Goal: Information Seeking & Learning: Learn about a topic

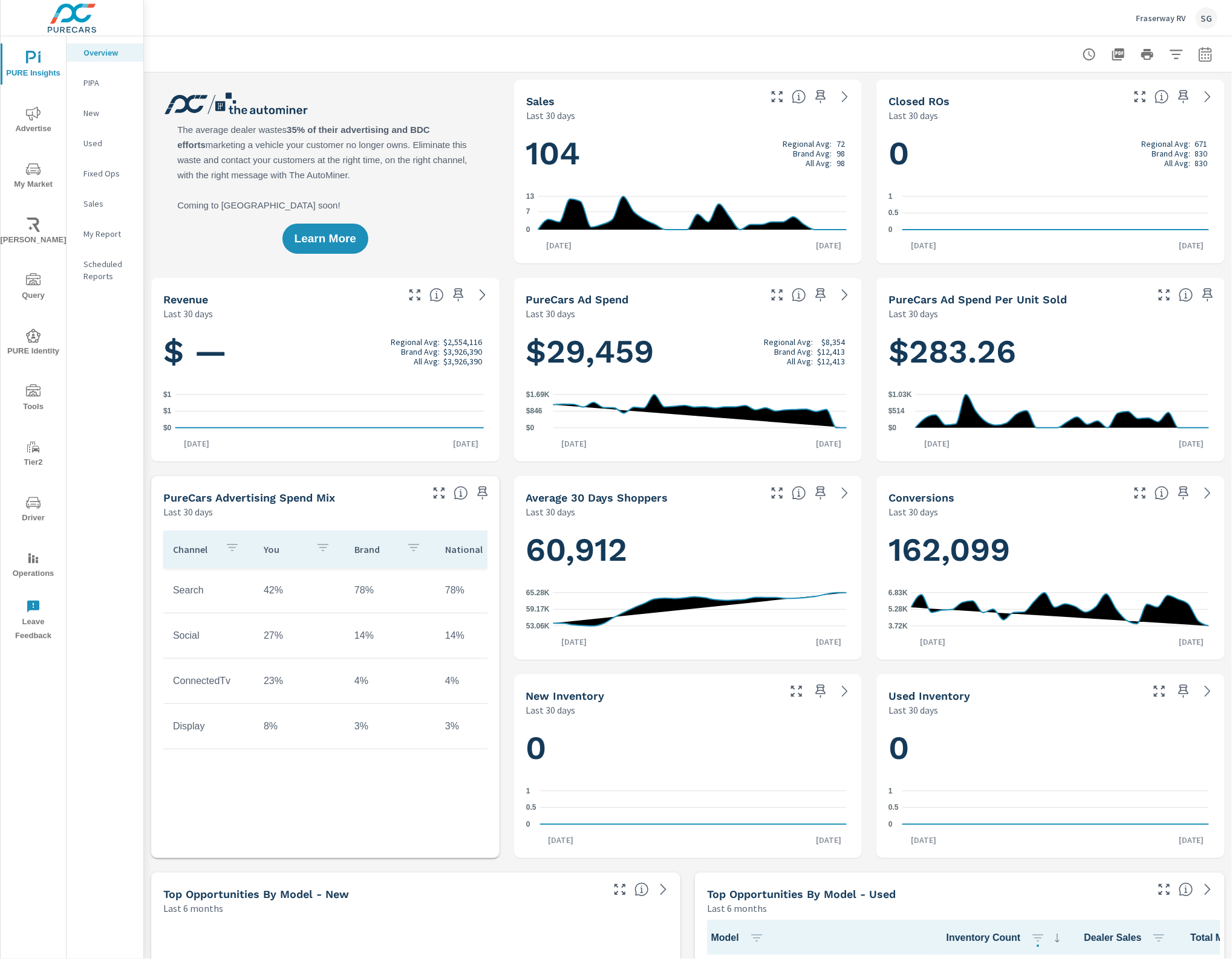
scroll to position [1, 0]
click at [1165, 45] on button "button" at bounding box center [1176, 54] width 24 height 24
click at [968, 84] on div at bounding box center [616, 479] width 1232 height 959
click at [914, 100] on h5 "Closed ROs" at bounding box center [919, 101] width 61 height 13
click at [1200, 95] on icon at bounding box center [1207, 97] width 14 height 14
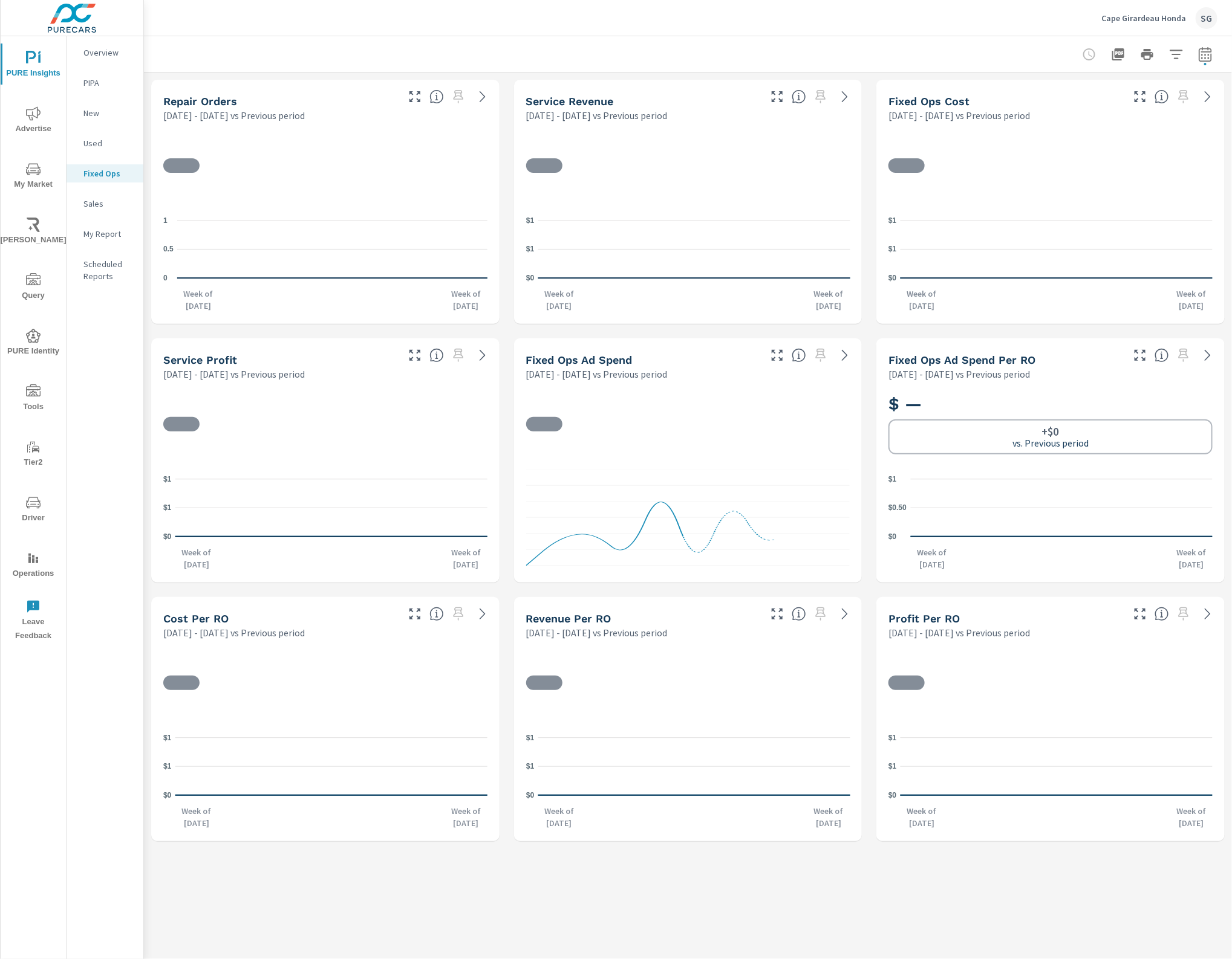
click at [100, 47] on p "Overview" at bounding box center [109, 53] width 50 height 12
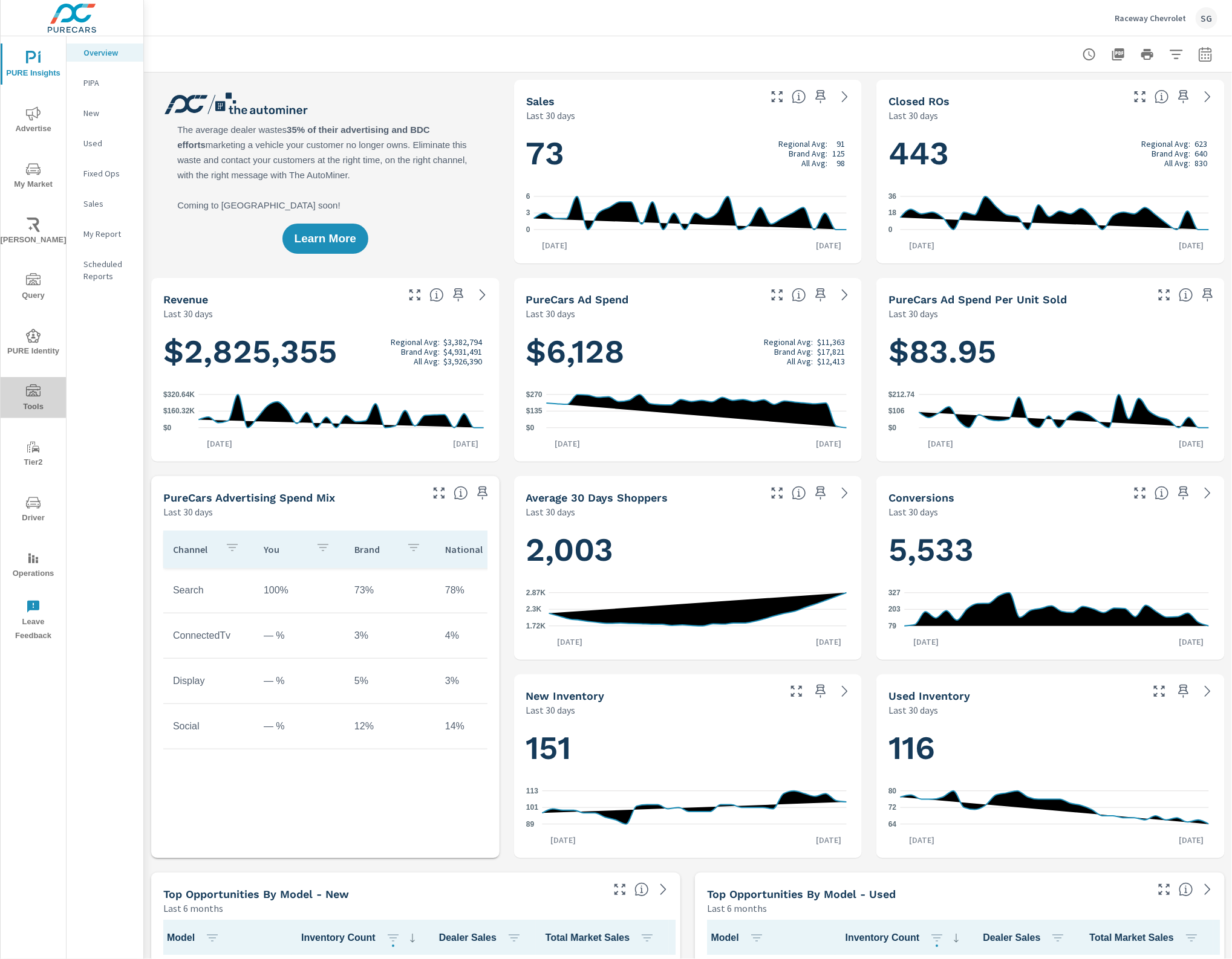
click at [36, 385] on icon "nav menu" at bounding box center [32, 391] width 14 height 12
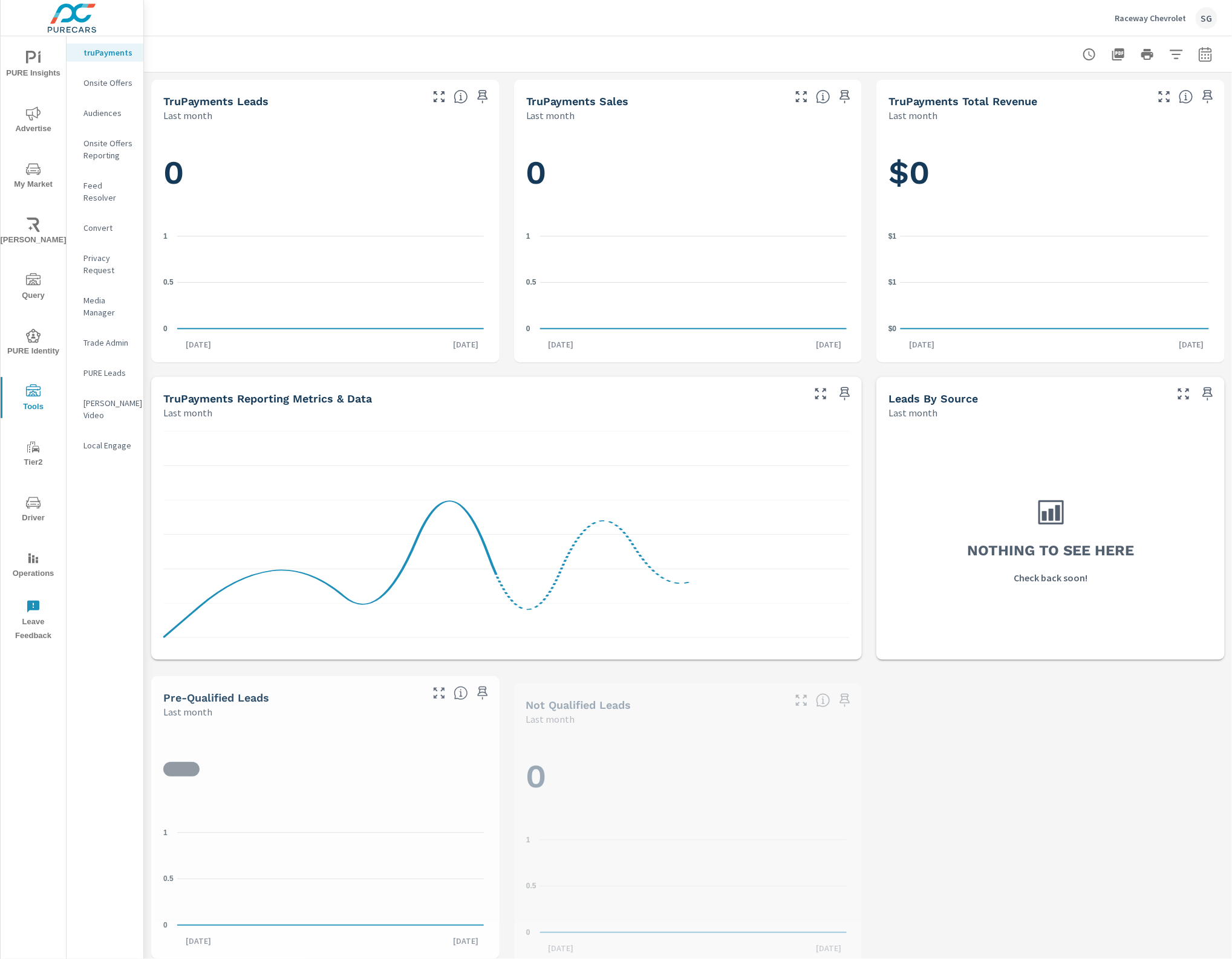
click at [106, 189] on p "Feed Resolver" at bounding box center [109, 192] width 50 height 24
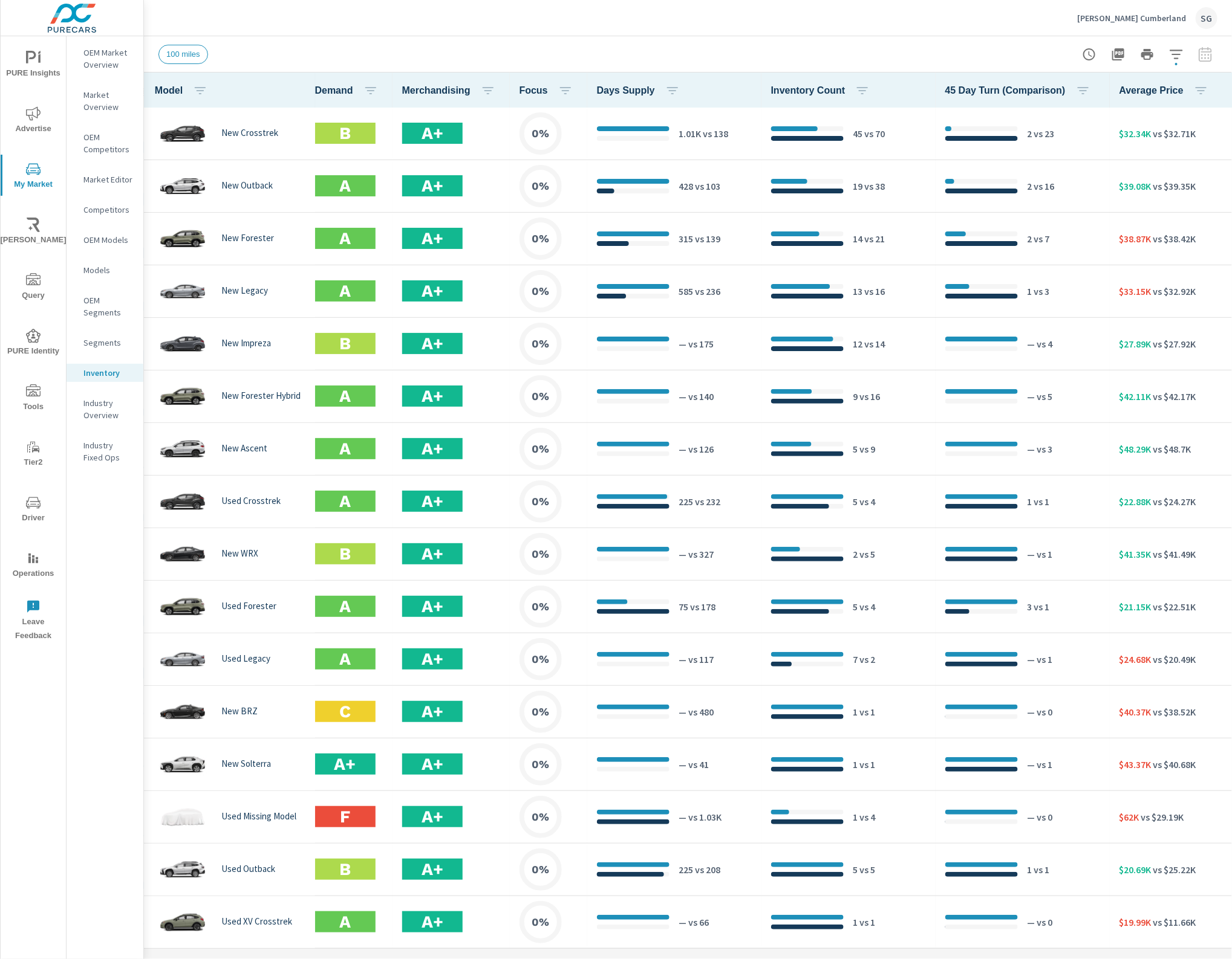
scroll to position [0, 346]
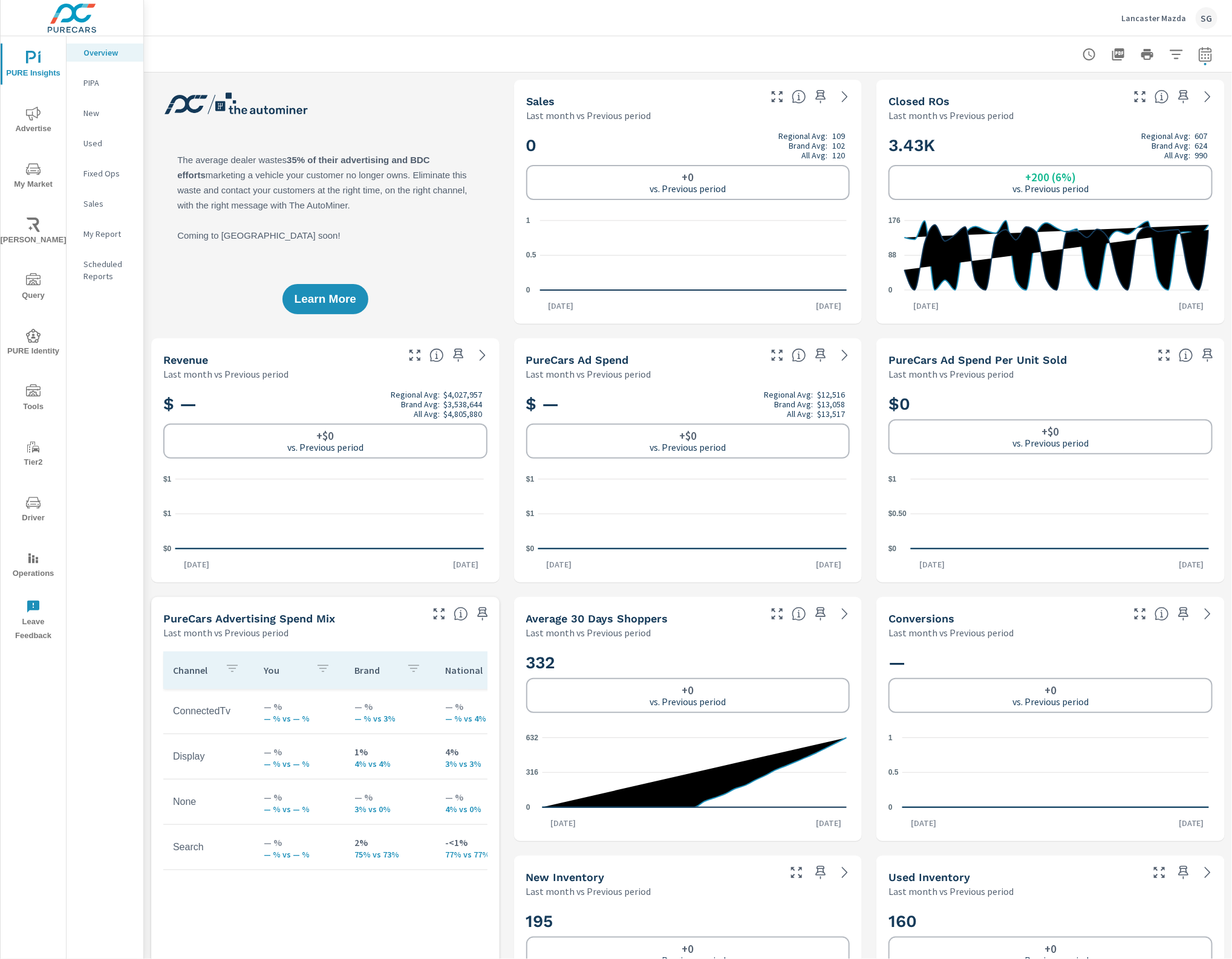
click at [20, 174] on span "My Market" at bounding box center [33, 177] width 58 height 29
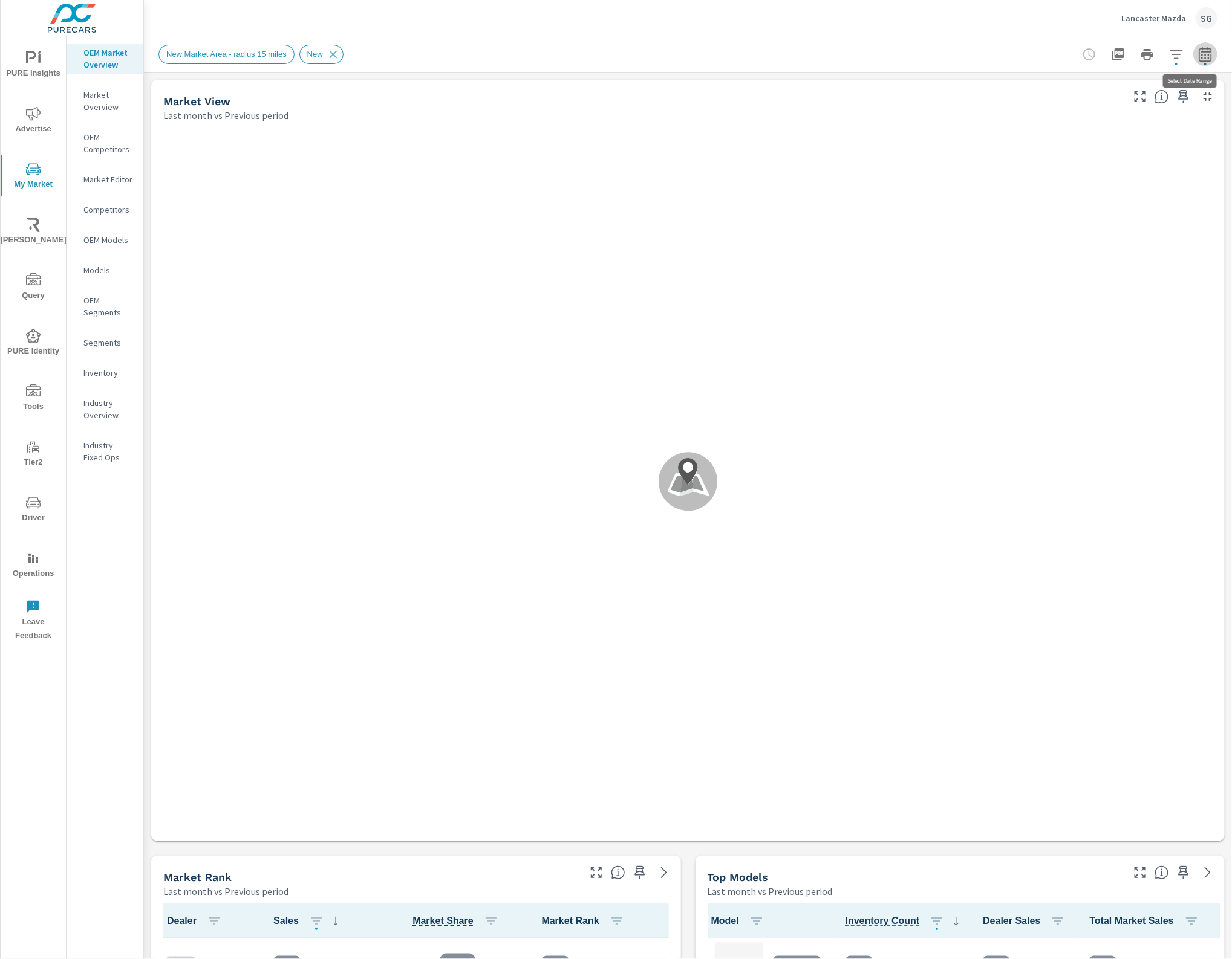
click at [1198, 53] on icon "button" at bounding box center [1205, 54] width 14 height 14
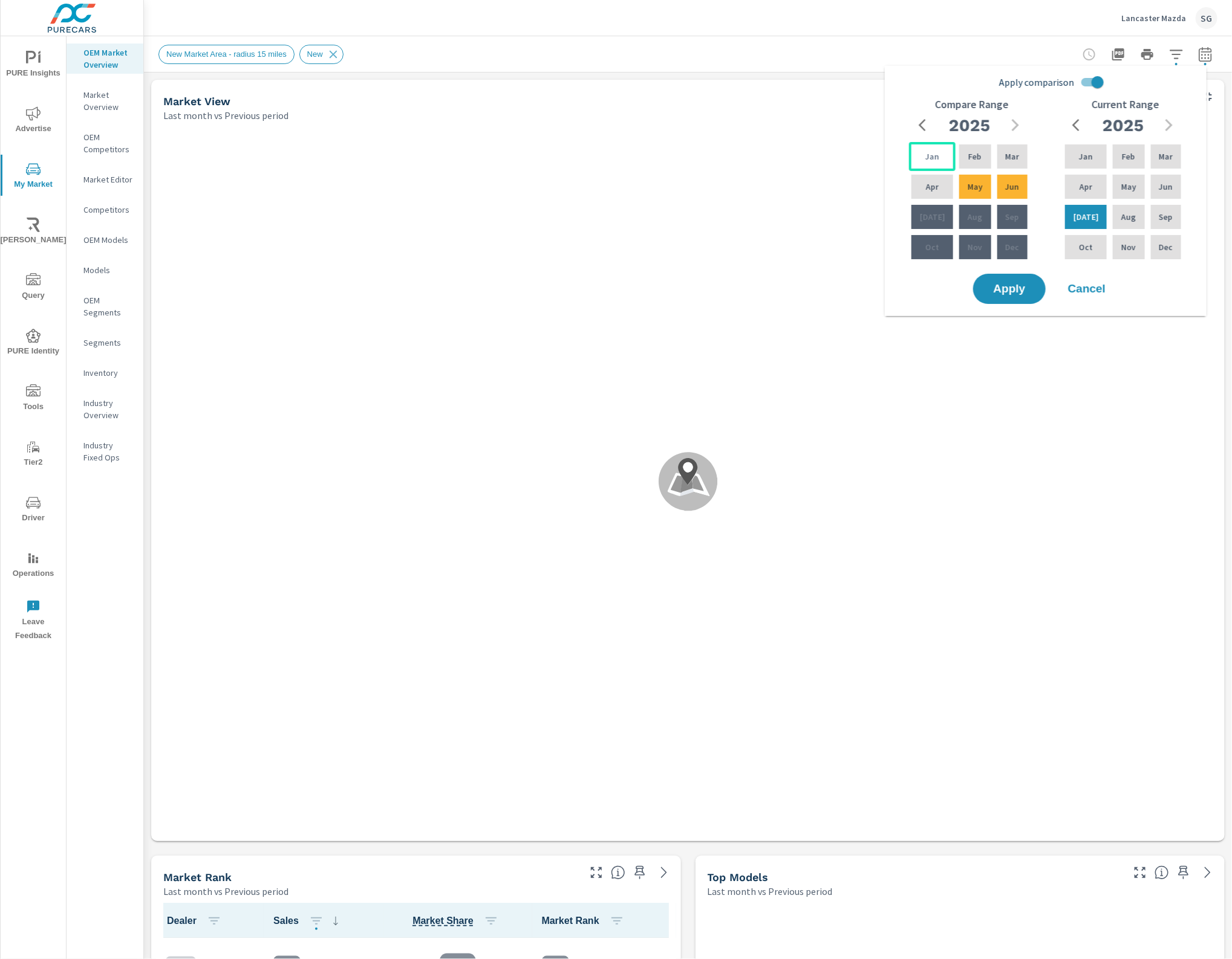
click at [920, 158] on div "Jan" at bounding box center [932, 156] width 47 height 29
click at [1010, 189] on p "Jun" at bounding box center [1012, 187] width 14 height 12
click at [1089, 78] on input "Apply comparison" at bounding box center [1097, 82] width 69 height 23
checkbox input "false"
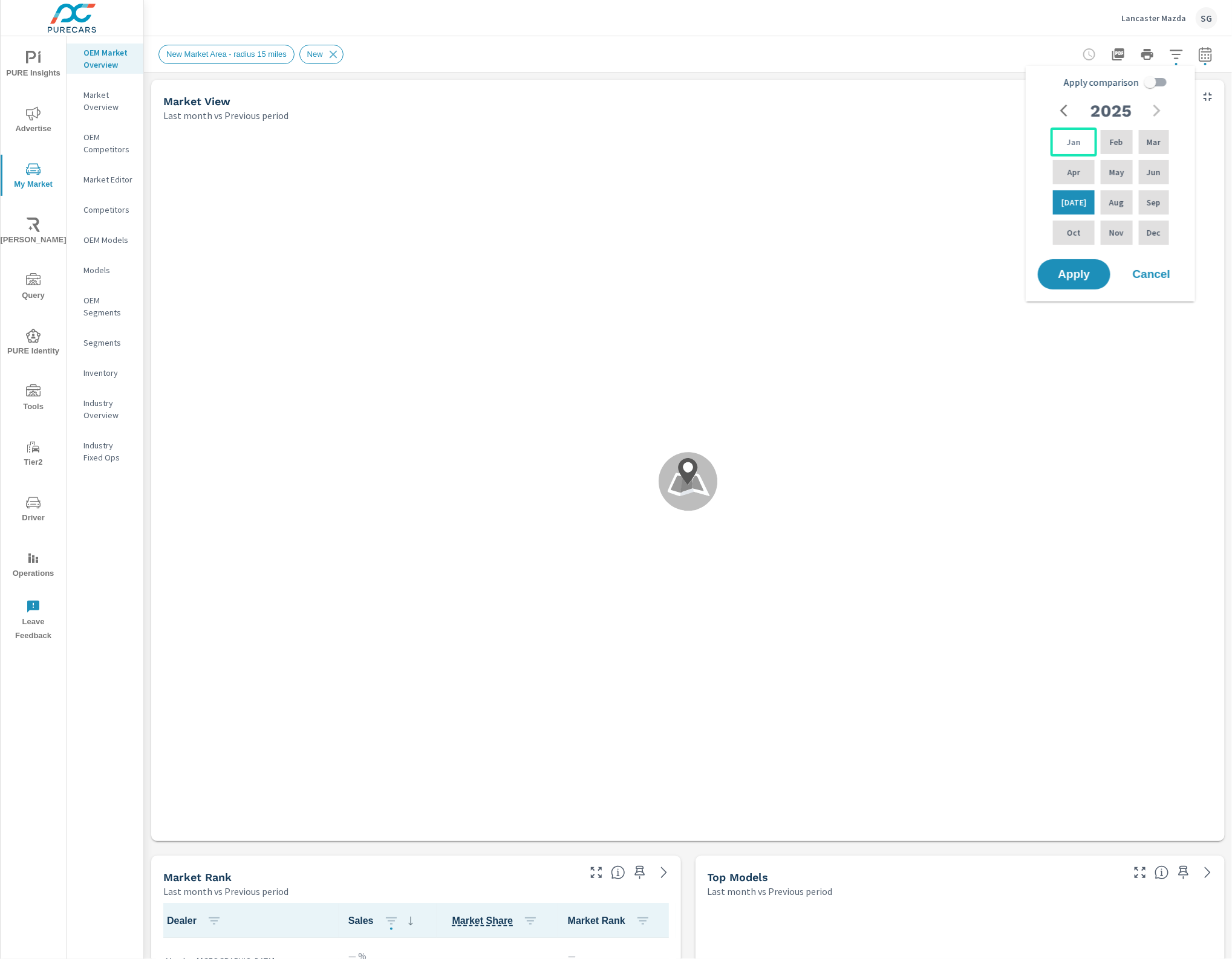
click at [1069, 137] on p "Jan" at bounding box center [1073, 142] width 14 height 12
click at [1078, 199] on div "Jul" at bounding box center [1074, 202] width 47 height 29
click at [1074, 269] on span "Apply" at bounding box center [1074, 275] width 50 height 11
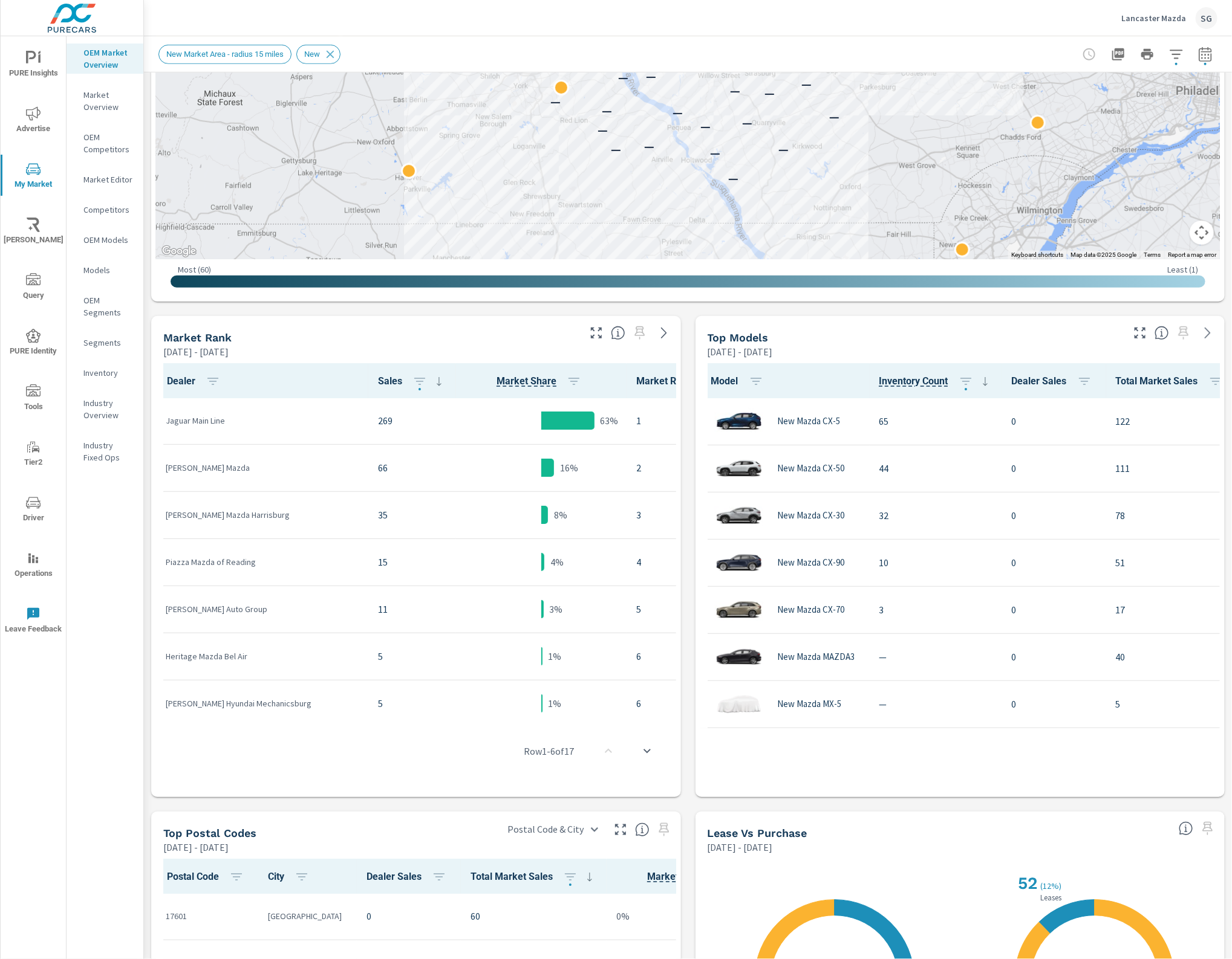
scroll to position [151, 0]
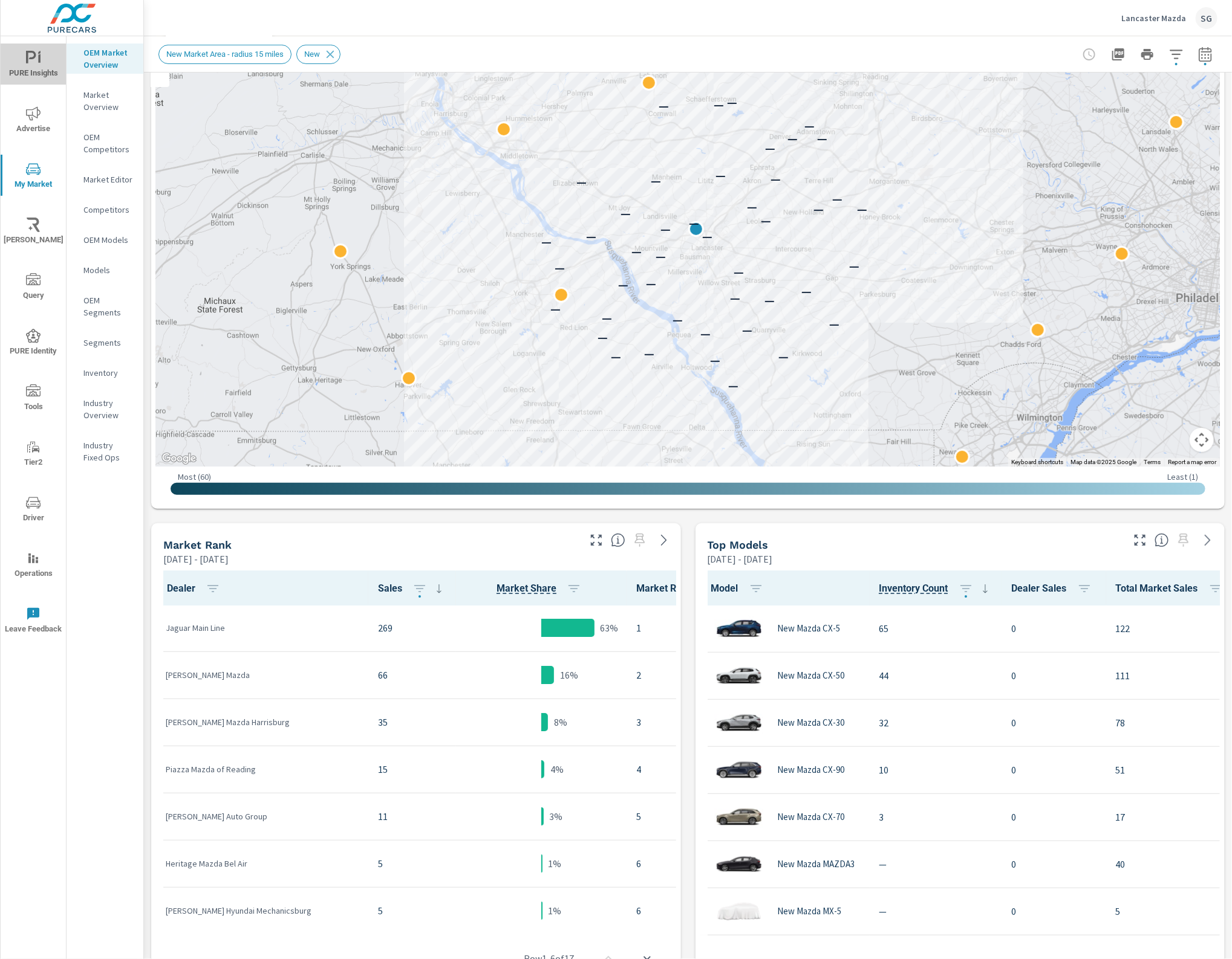
click at [31, 54] on icon "nav menu" at bounding box center [32, 57] width 14 height 14
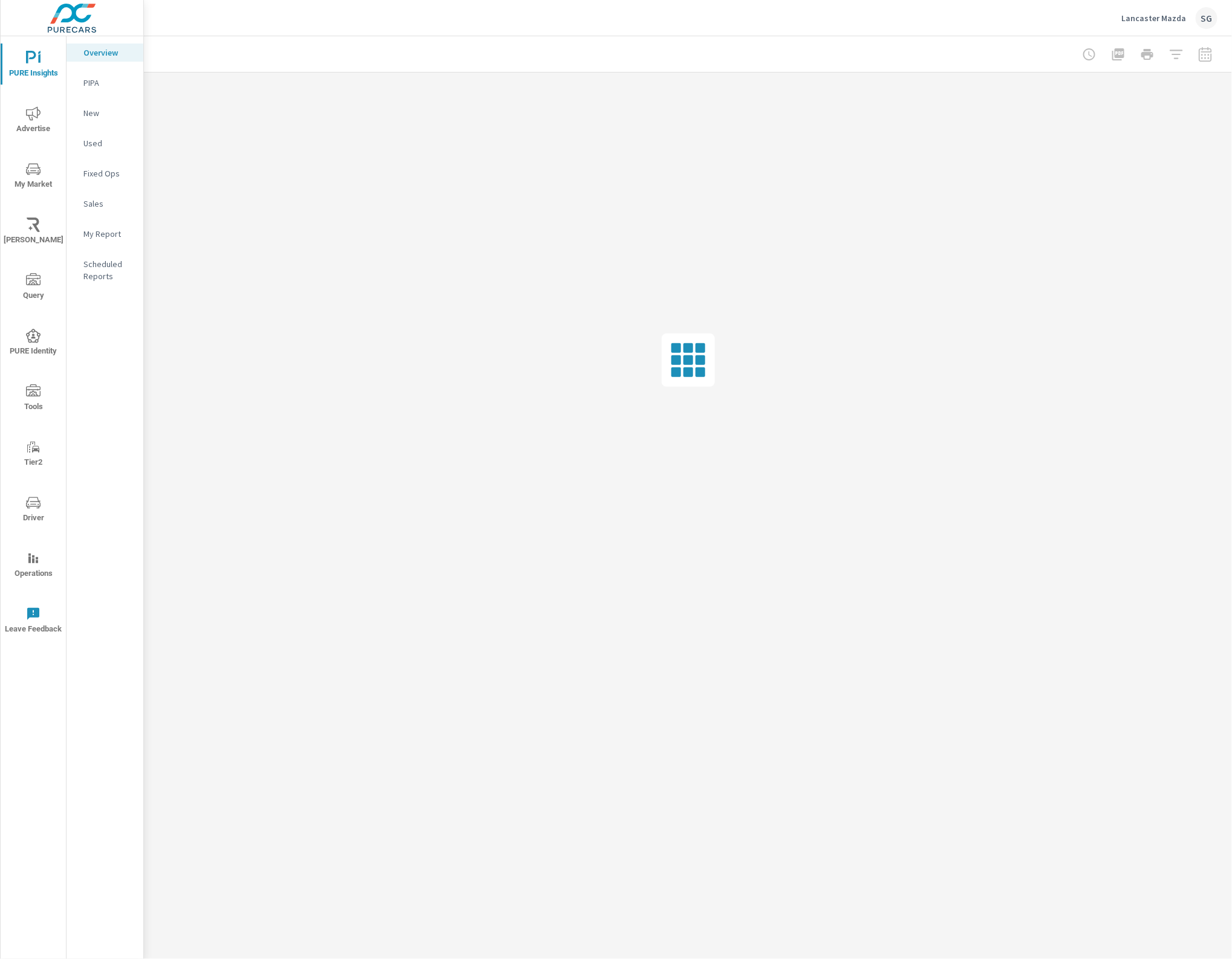
click at [100, 200] on p "Sales" at bounding box center [109, 204] width 50 height 12
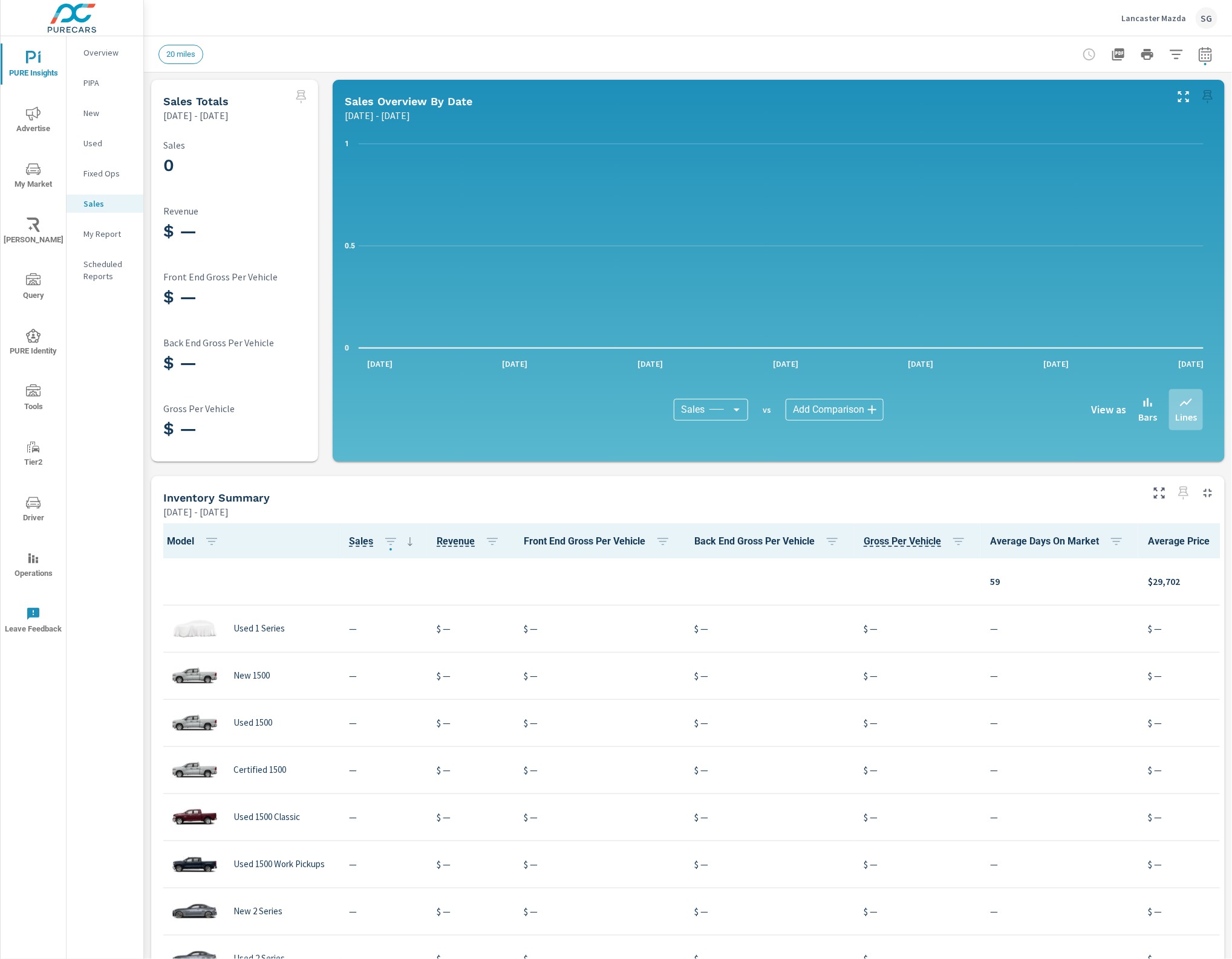
click at [1198, 54] on icon "button" at bounding box center [1205, 54] width 14 height 14
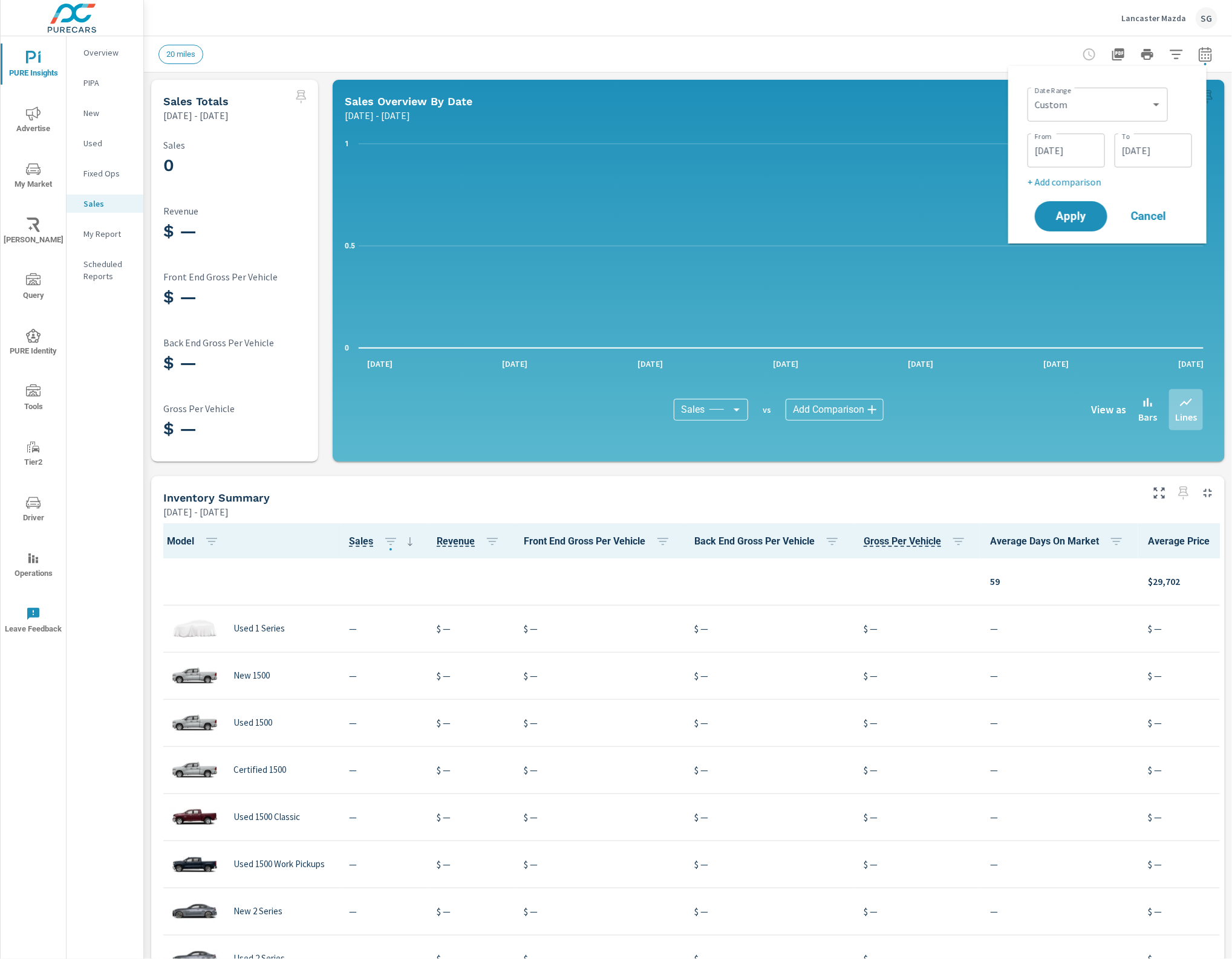
scroll to position [1, 0]
click at [1107, 112] on select "Custom Yesterday Last week Last 7 days Last 14 days Last 30 days Last 45 days L…" at bounding box center [1098, 105] width 131 height 24
click at [1033, 93] on select "Custom Yesterday Last week Last 7 days Last 14 days Last 30 days Last 45 days L…" at bounding box center [1098, 105] width 131 height 24
select select "Last 90 days"
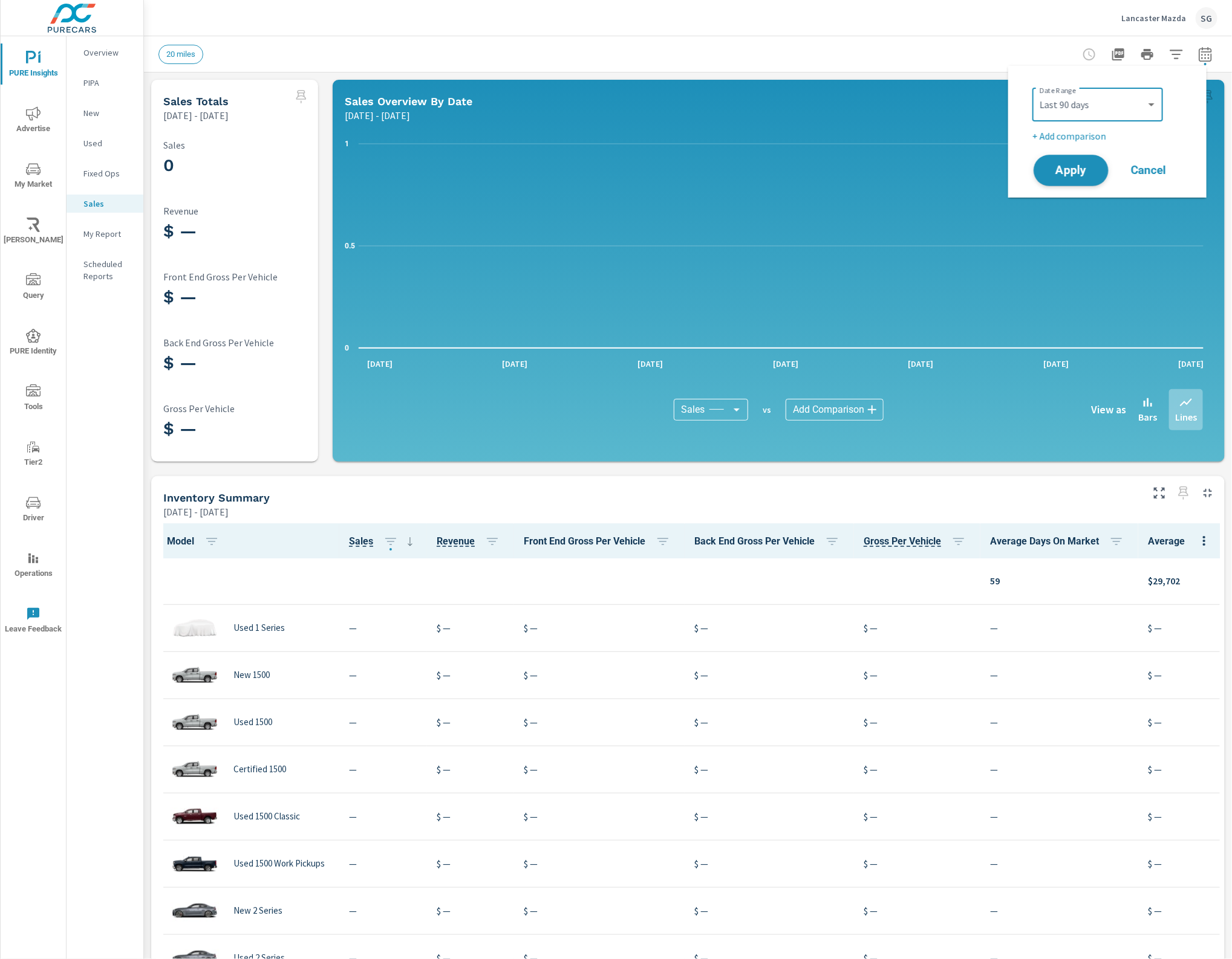
click at [1082, 158] on button "Apply" at bounding box center [1070, 171] width 75 height 32
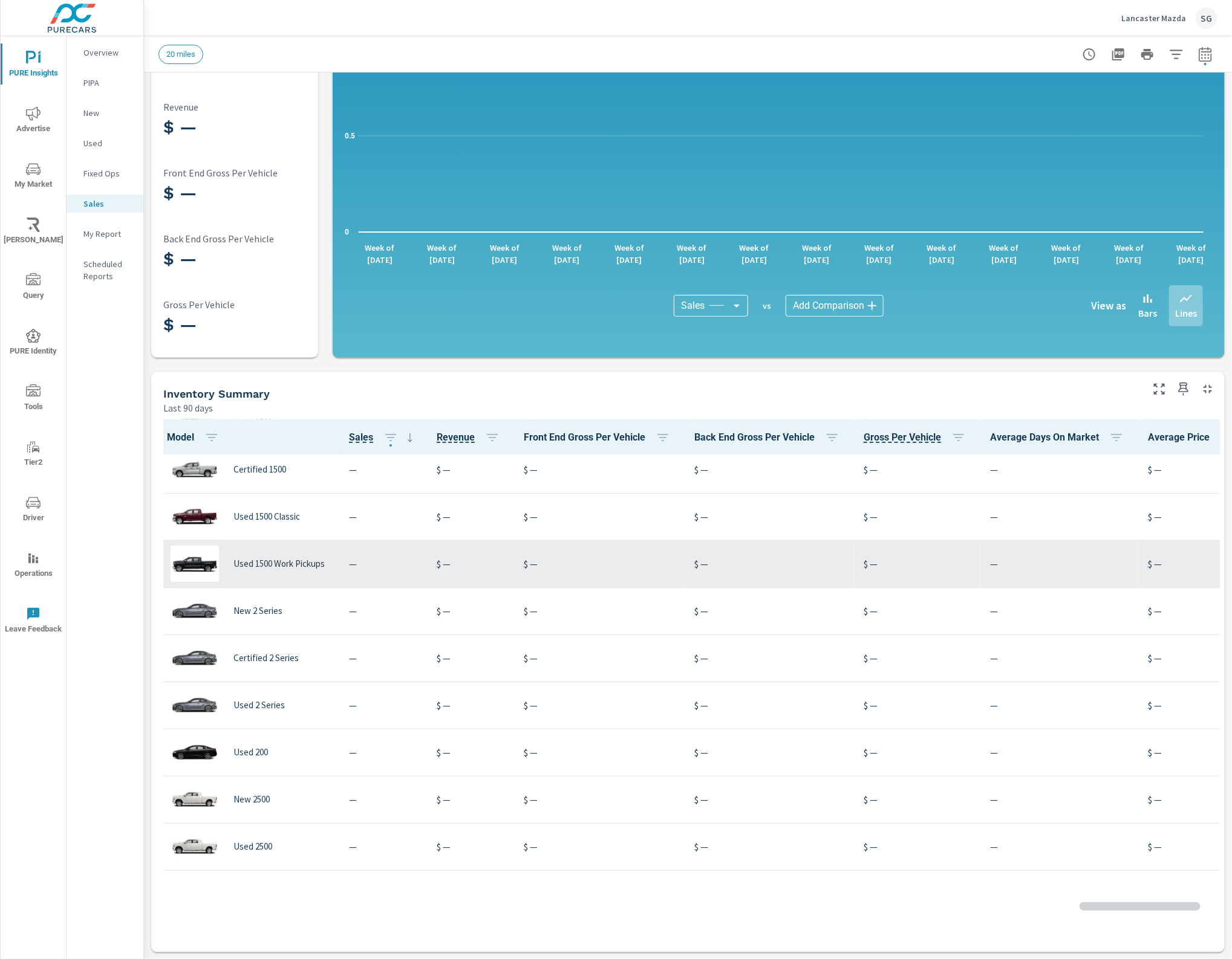
scroll to position [227, 0]
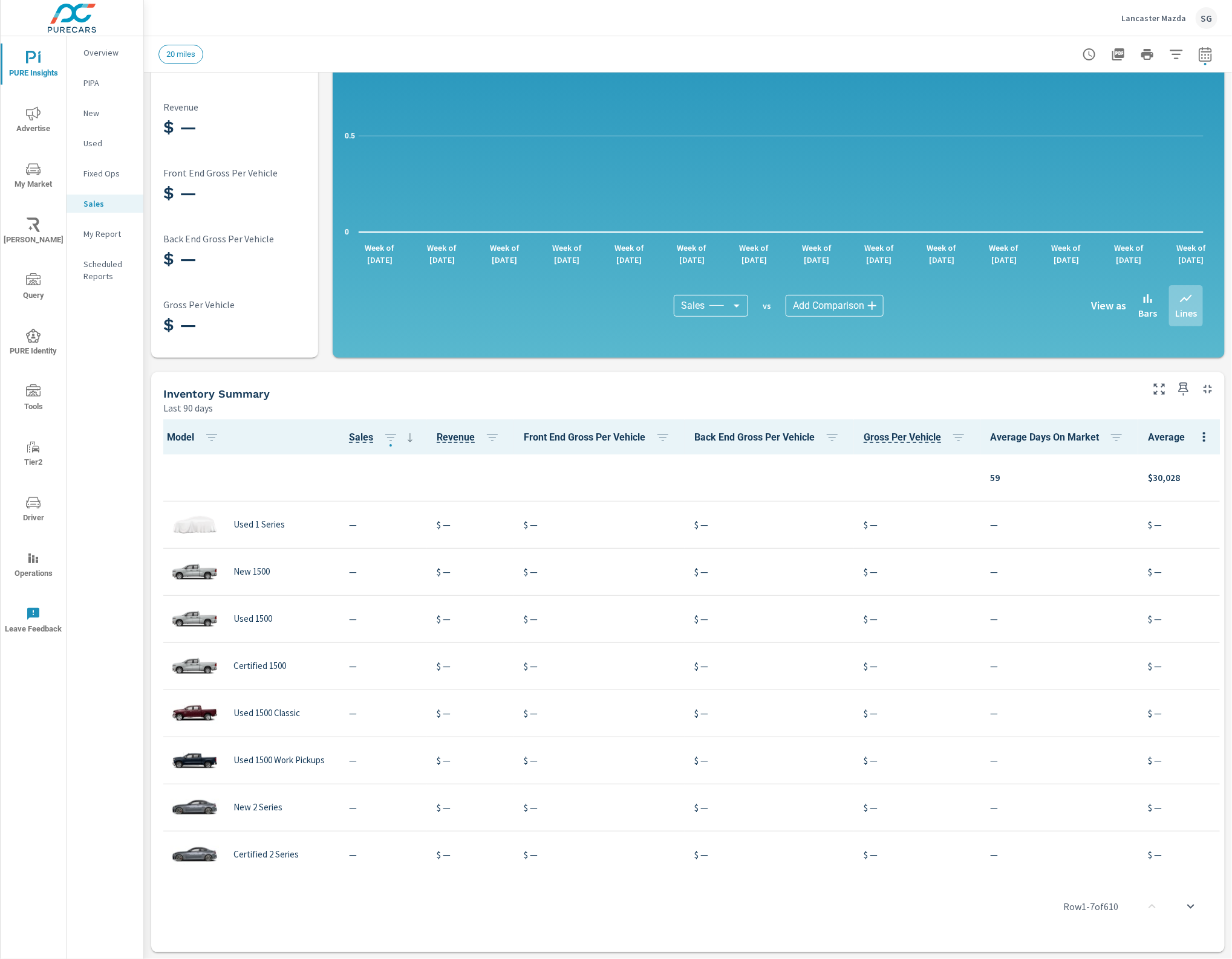
click at [107, 47] on p "Overview" at bounding box center [109, 53] width 50 height 12
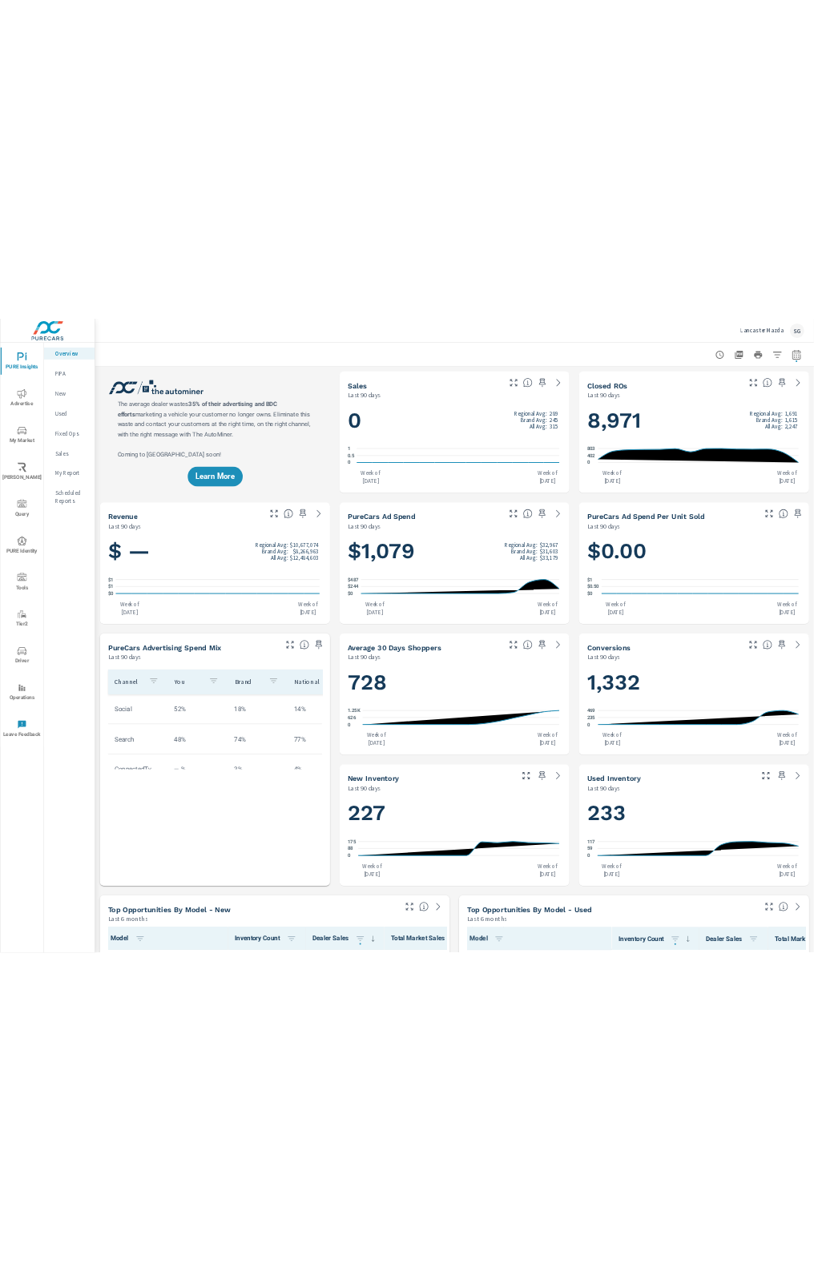
scroll to position [438, 0]
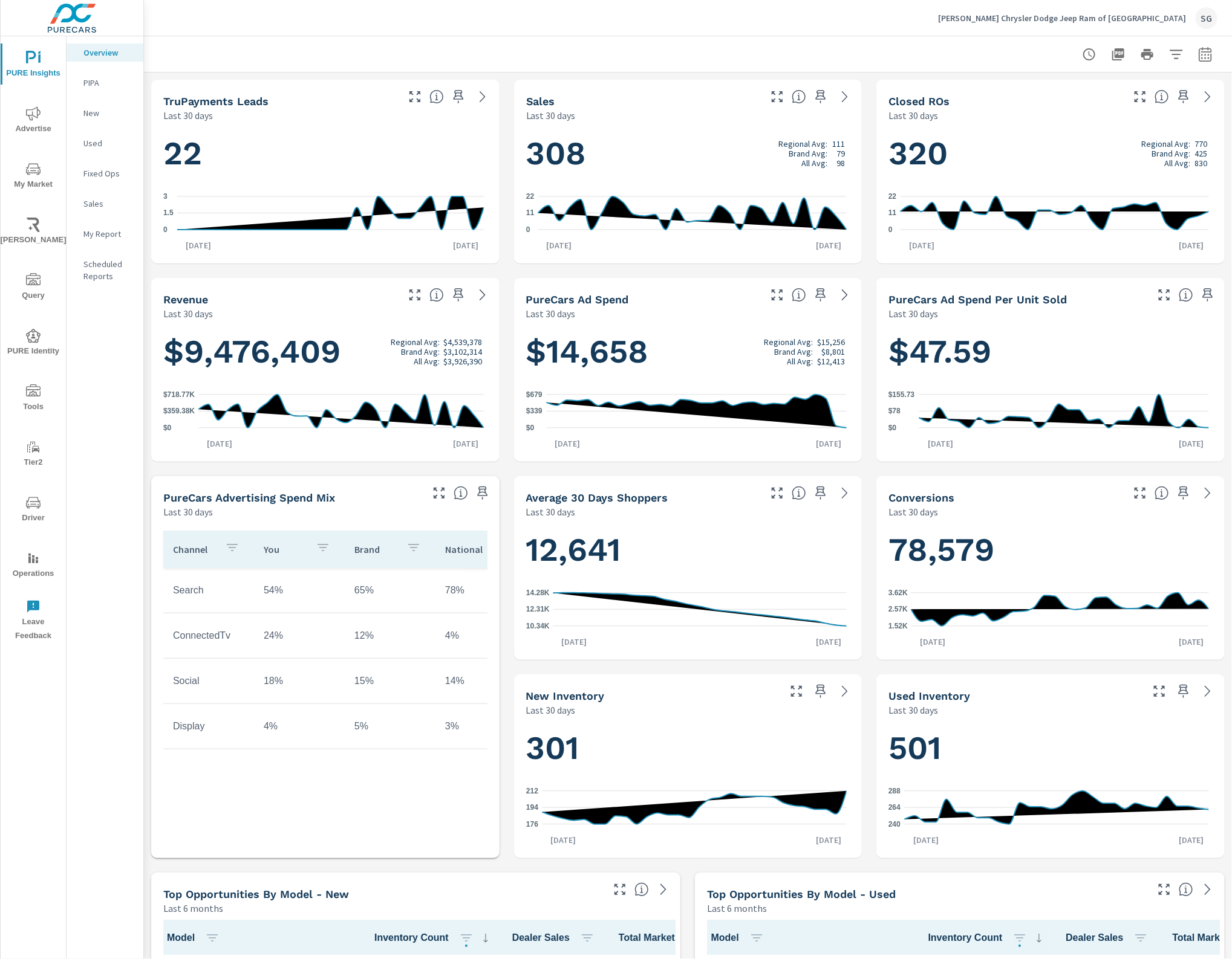
scroll to position [1, 0]
click at [29, 394] on icon "nav menu" at bounding box center [32, 391] width 14 height 12
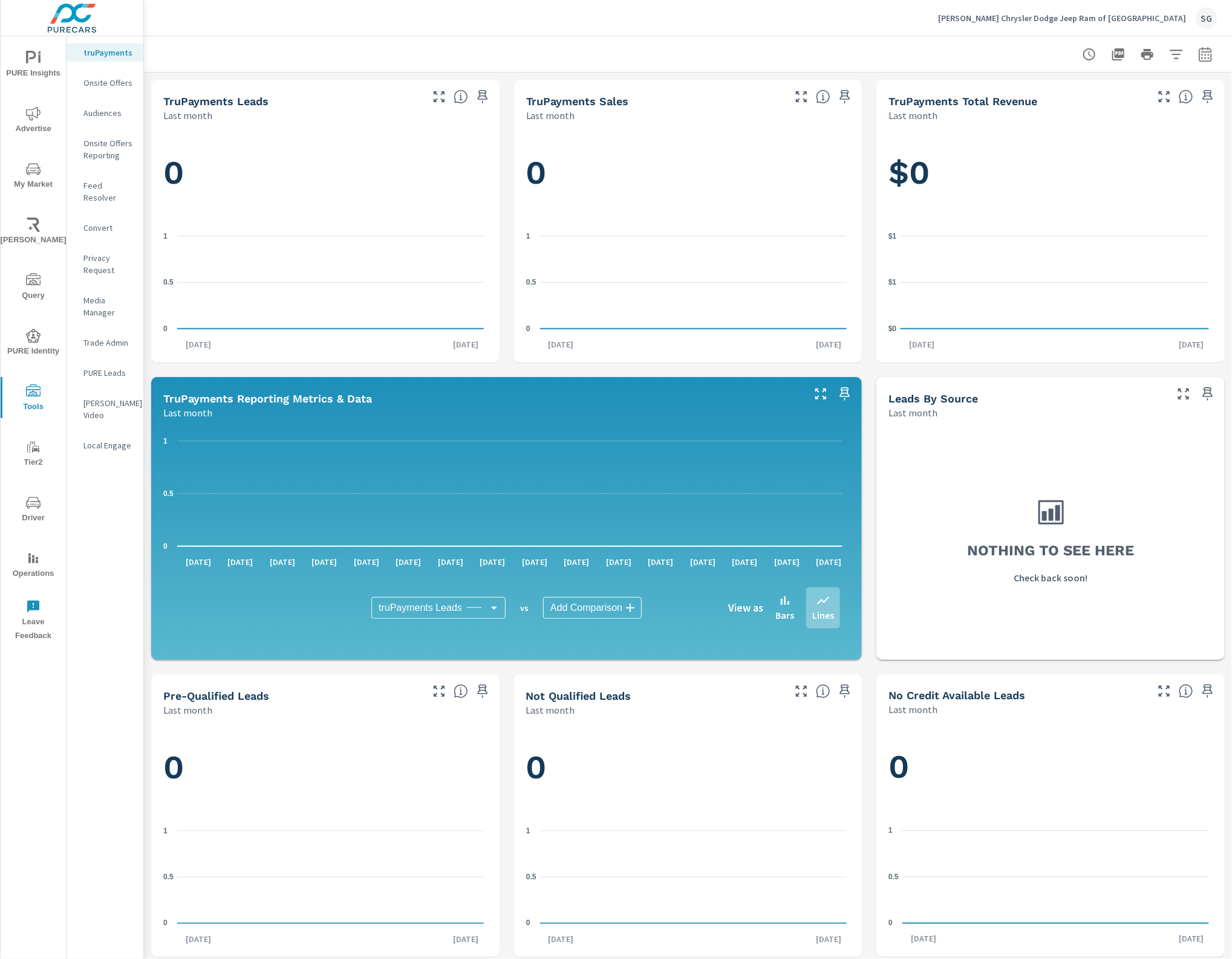
click at [120, 182] on p "Feed Resolver" at bounding box center [109, 192] width 50 height 24
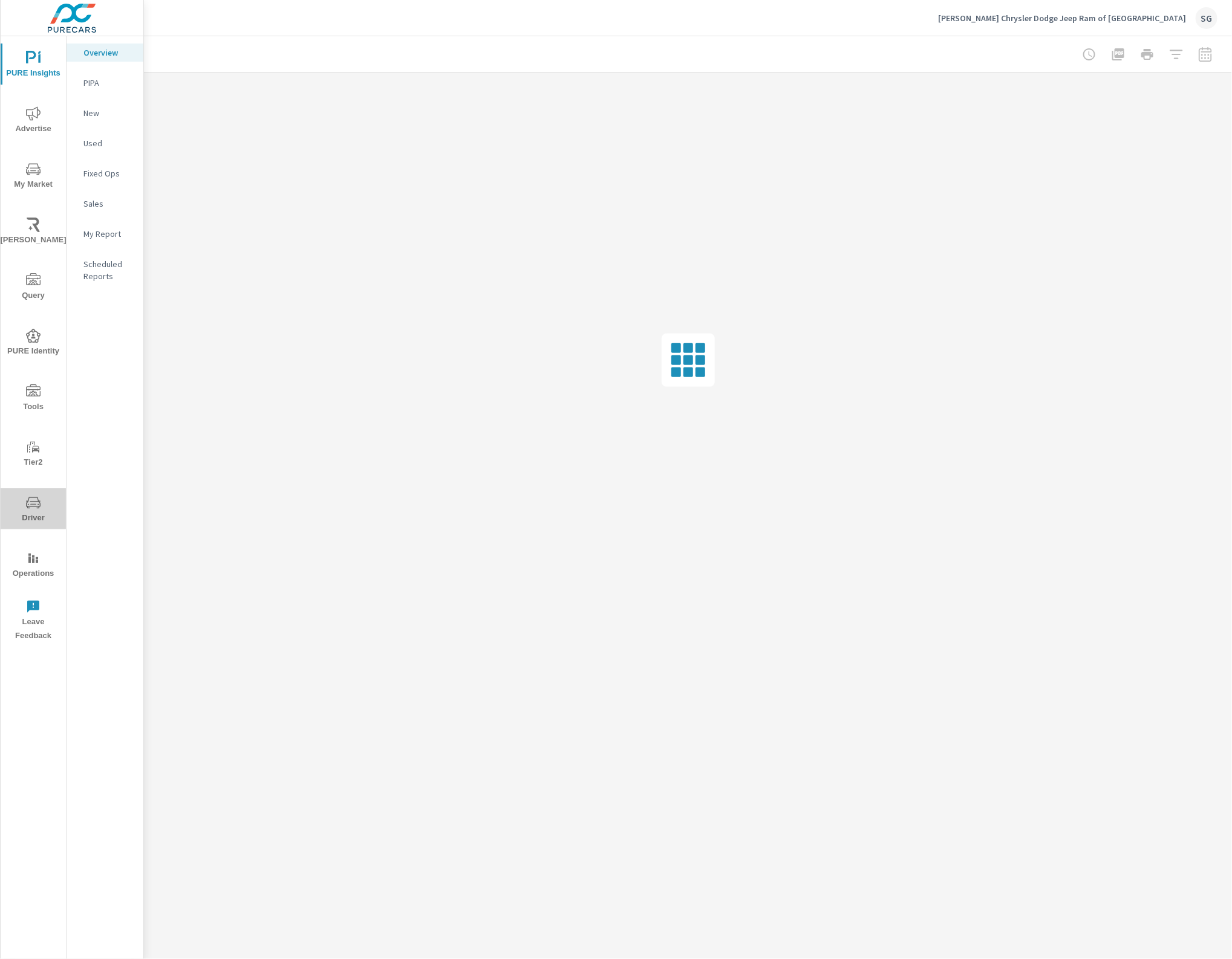
click at [27, 506] on icon "nav menu" at bounding box center [32, 503] width 14 height 11
